Goal: Task Accomplishment & Management: Use online tool/utility

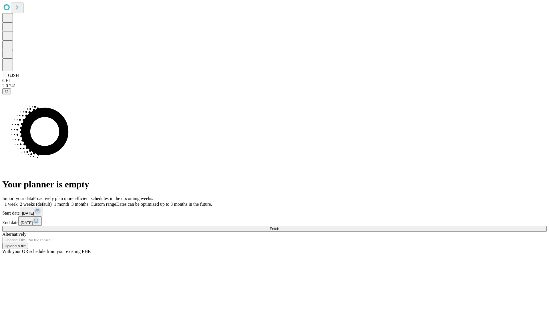
click at [279, 227] on span "Fetch" at bounding box center [274, 229] width 9 height 4
